Goal: Task Accomplishment & Management: Manage account settings

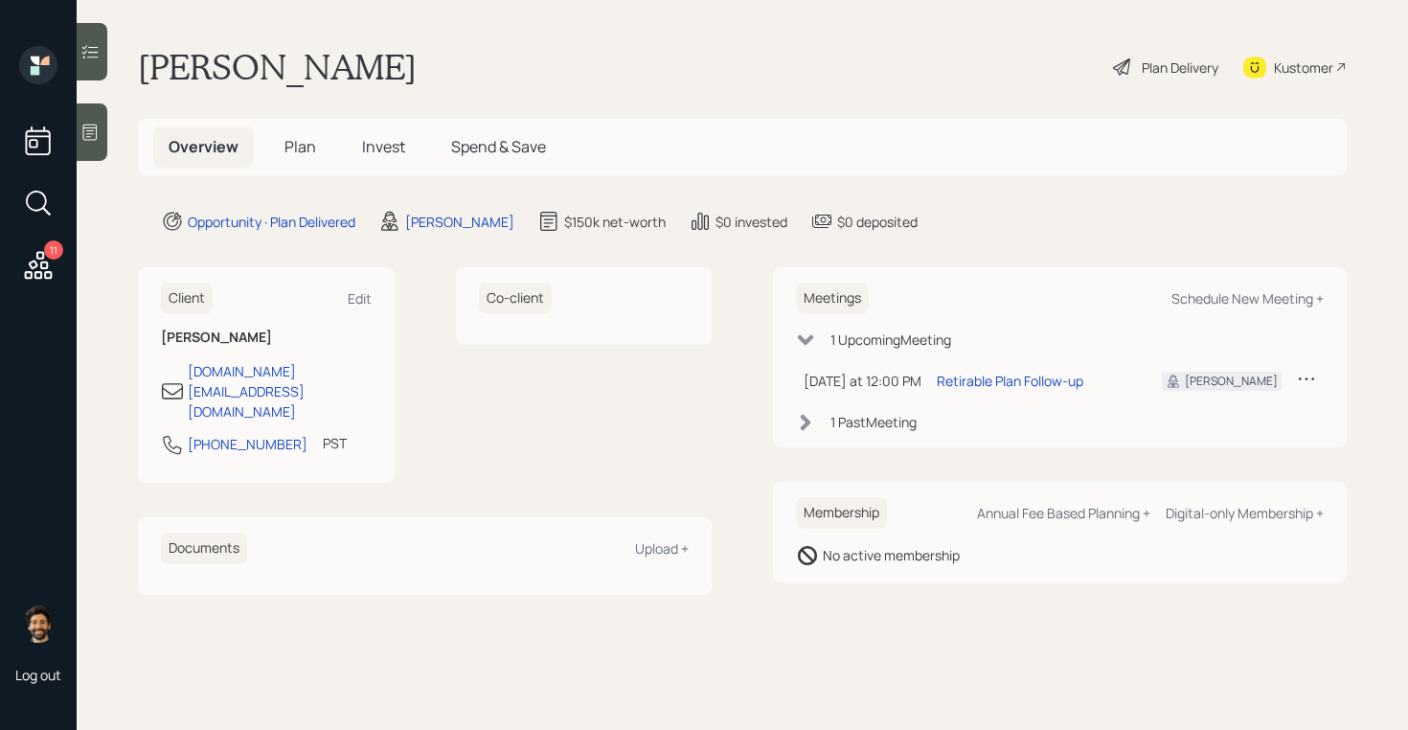
click at [370, 147] on span "Invest" at bounding box center [383, 146] width 43 height 21
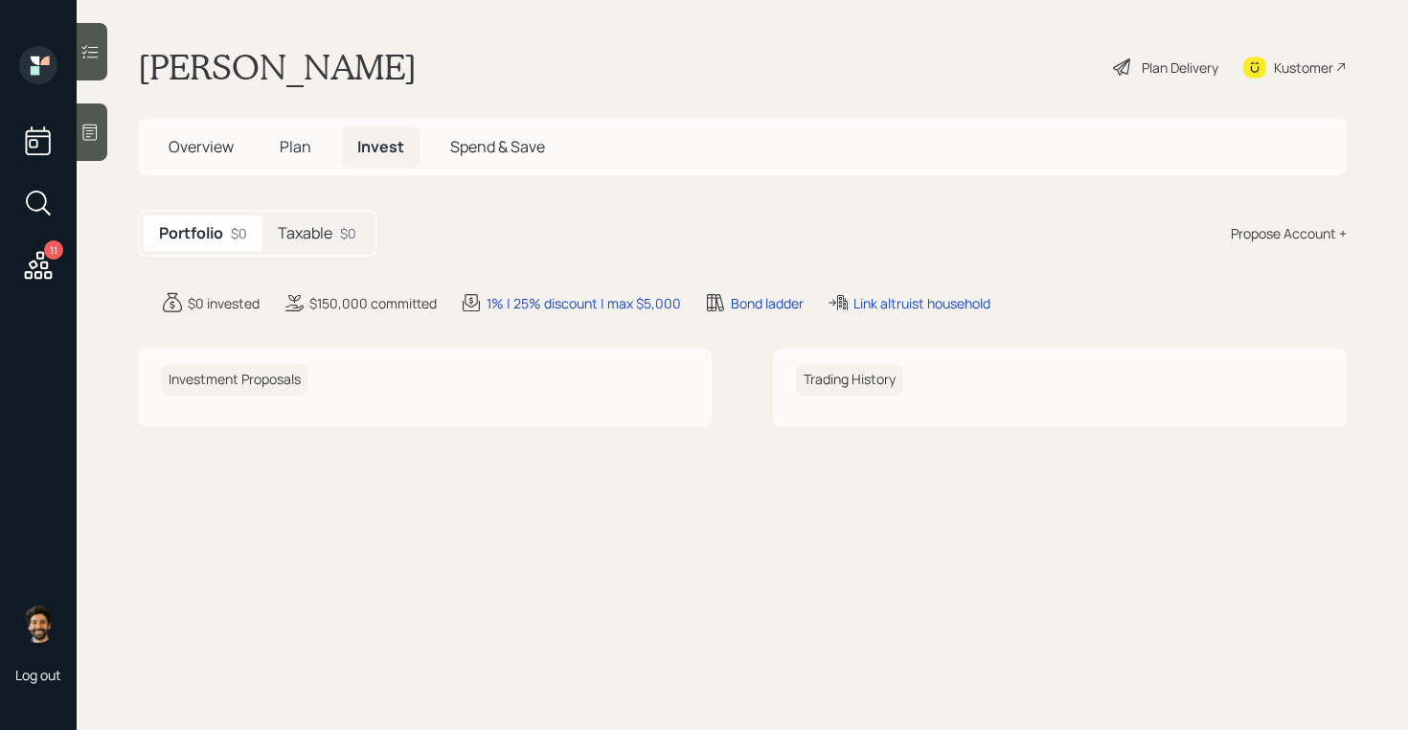
click at [323, 228] on h5 "Taxable" at bounding box center [305, 233] width 55 height 18
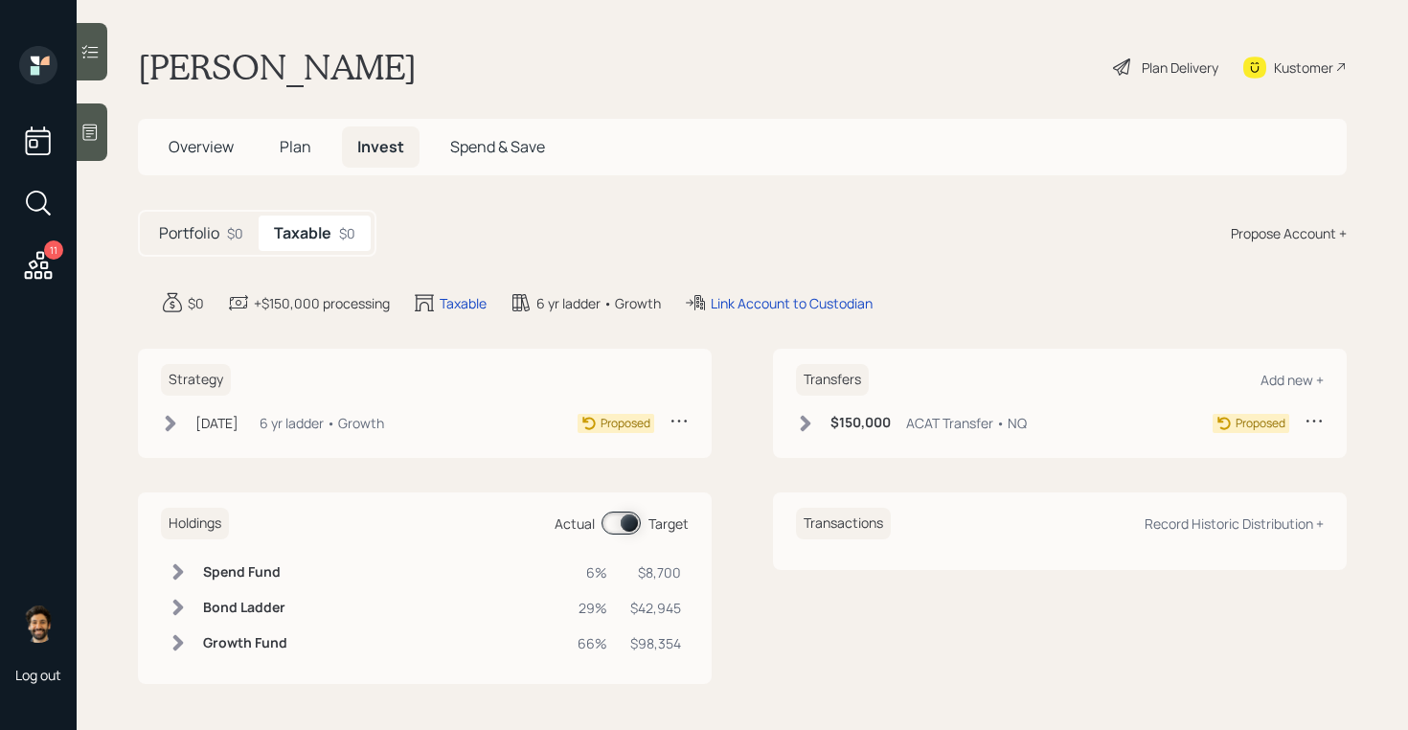
click at [296, 140] on span "Plan" at bounding box center [296, 146] width 32 height 21
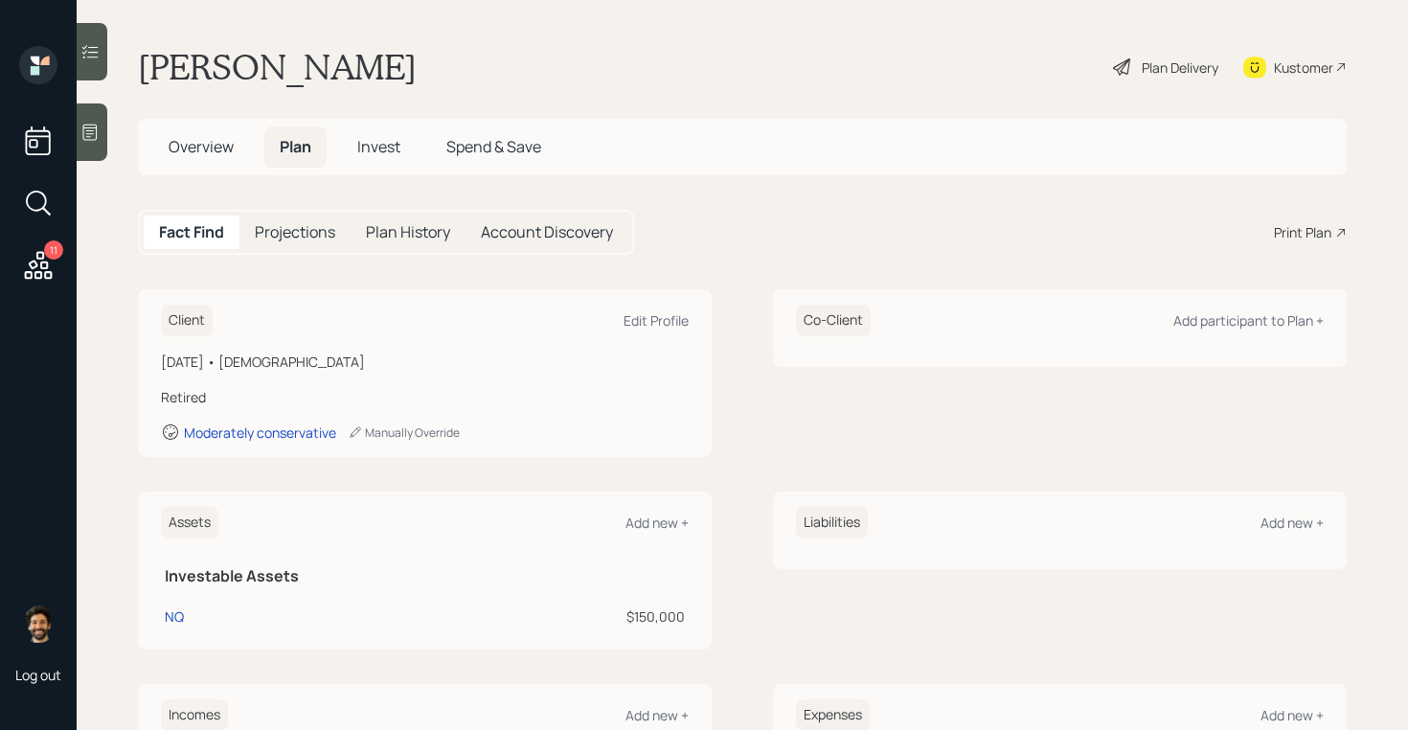
scroll to position [297, 0]
